Goal: Information Seeking & Learning: Learn about a topic

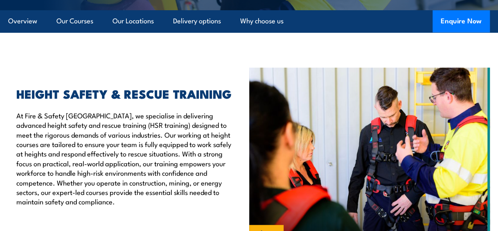
scroll to position [246, 0]
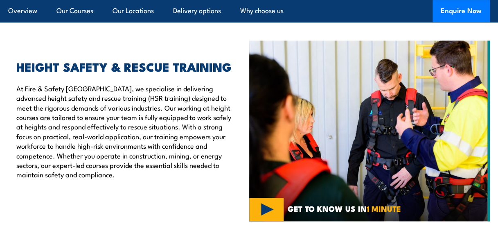
click at [134, 111] on p "At Fire & Safety Australia, we specialise in delivering advanced height safety …" at bounding box center [126, 131] width 220 height 96
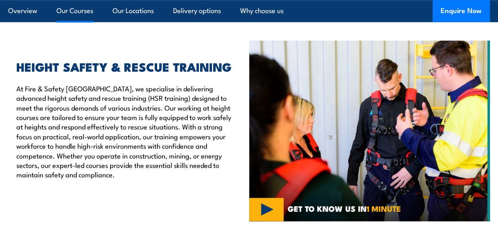
click at [76, 11] on link "Our Courses" at bounding box center [74, 11] width 37 height 22
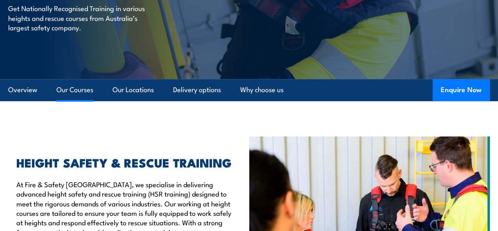
scroll to position [150, 0]
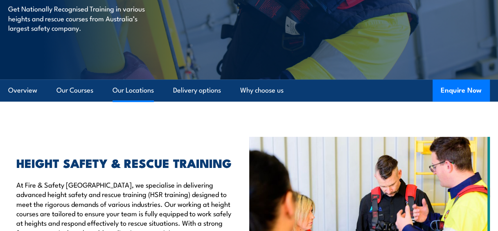
click at [130, 90] on link "Our Locations" at bounding box center [132, 90] width 41 height 22
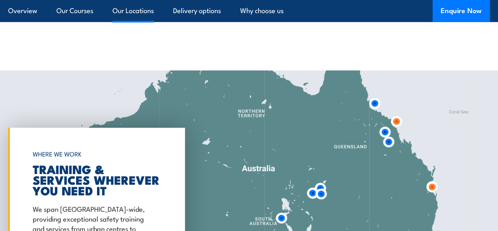
scroll to position [1303, 0]
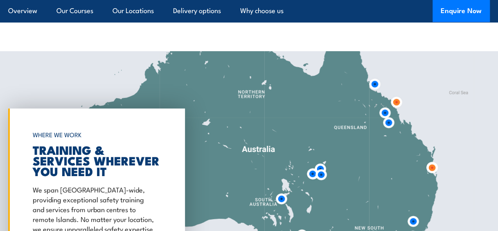
click at [431, 168] on div "Salisbury Fire and Safety Australia The Bob Marshman Building, Building 5, Cons…" at bounding box center [249, 188] width 498 height 272
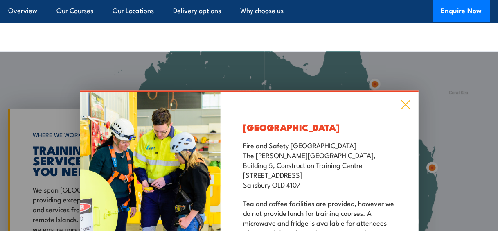
click at [406, 101] on icon at bounding box center [404, 104] width 9 height 9
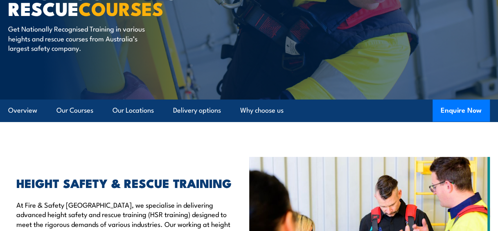
scroll to position [0, 0]
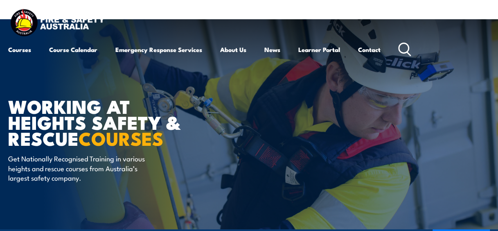
click at [0, 0] on div "COURSE TOPICS All Course Topics Aviation Safety Training Confined Space Trainin…" at bounding box center [0, 0] width 0 height 0
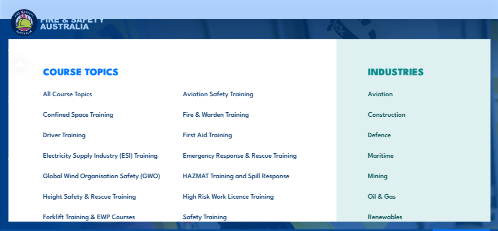
click at [384, 113] on link "Construction" at bounding box center [412, 113] width 116 height 20
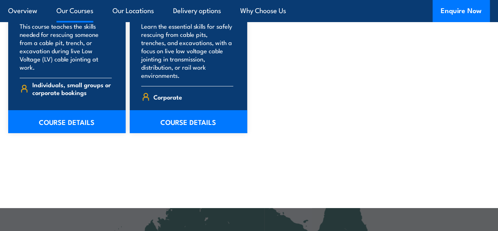
scroll to position [4406, 0]
